Goal: Information Seeking & Learning: Learn about a topic

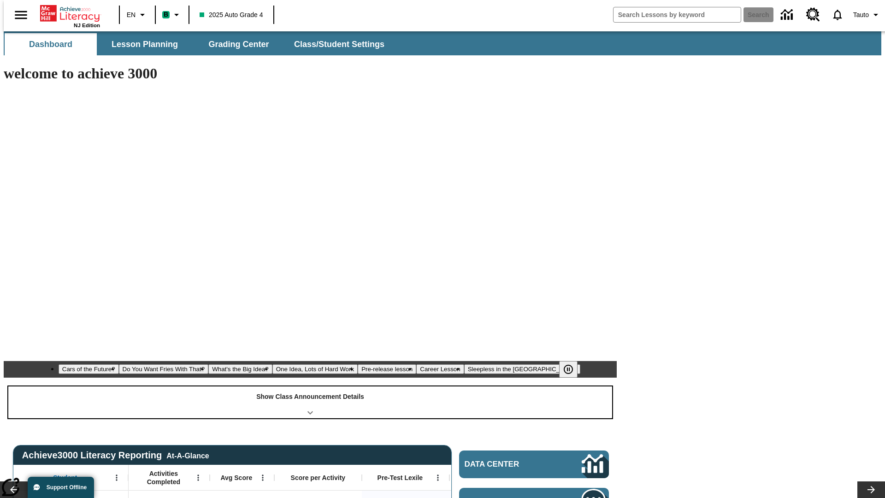
click at [310, 386] on div "Show Class Announcement Details" at bounding box center [310, 402] width 604 height 32
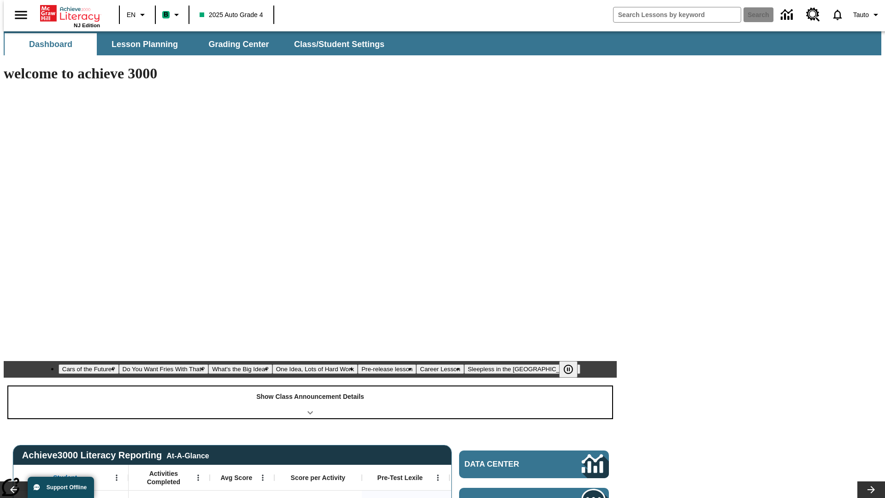
click at [310, 386] on div "Show Class Announcement Details" at bounding box center [310, 402] width 604 height 32
